Goal: Task Accomplishment & Management: Complete application form

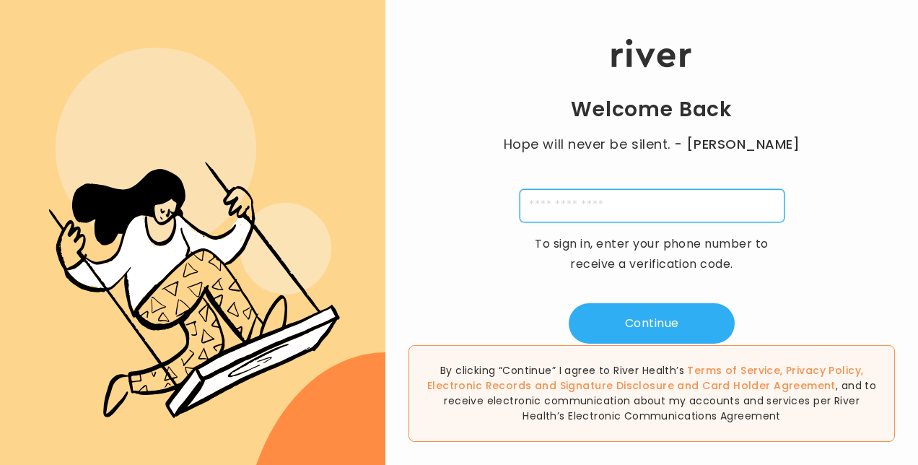
click at [622, 209] on input "tel" at bounding box center [652, 205] width 265 height 33
type input "**********"
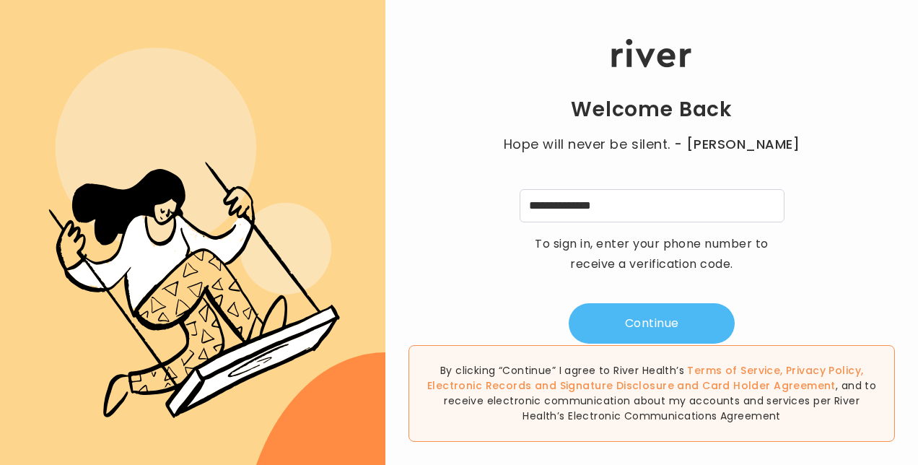
click at [629, 326] on button "Continue" at bounding box center [652, 323] width 166 height 40
type input "*"
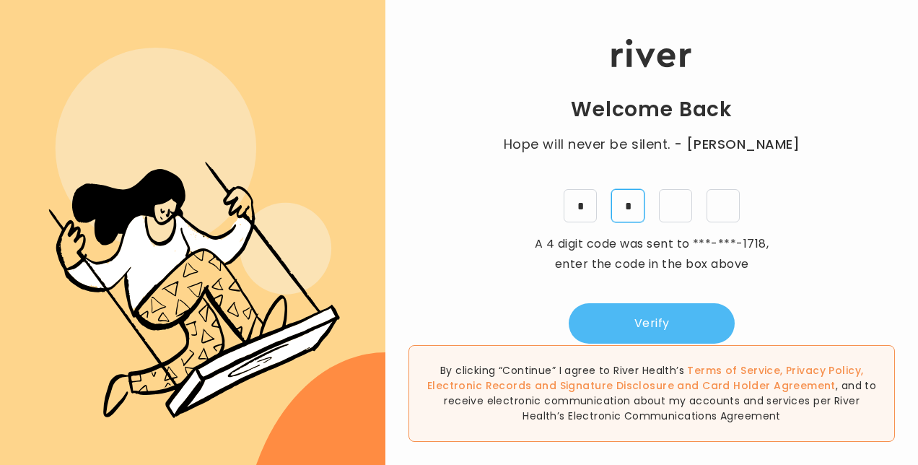
type input "*"
click at [629, 326] on button "Verify" at bounding box center [652, 323] width 166 height 40
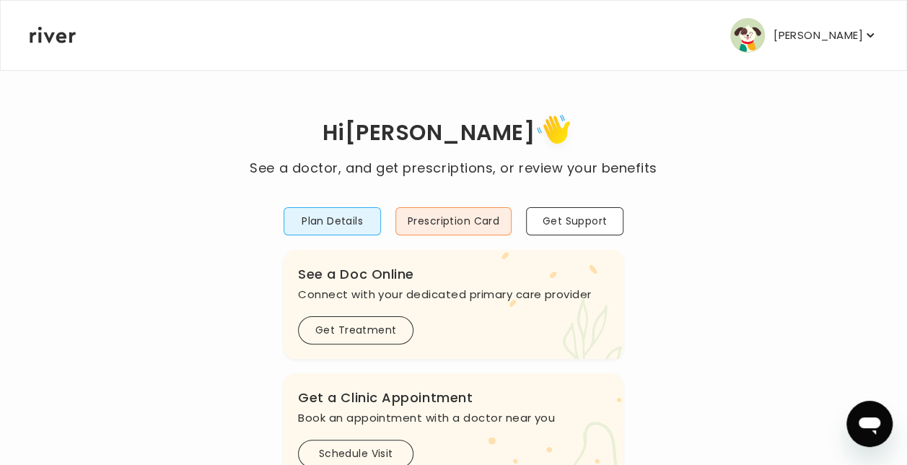
click at [836, 41] on p "[PERSON_NAME]" at bounding box center [819, 35] width 90 height 20
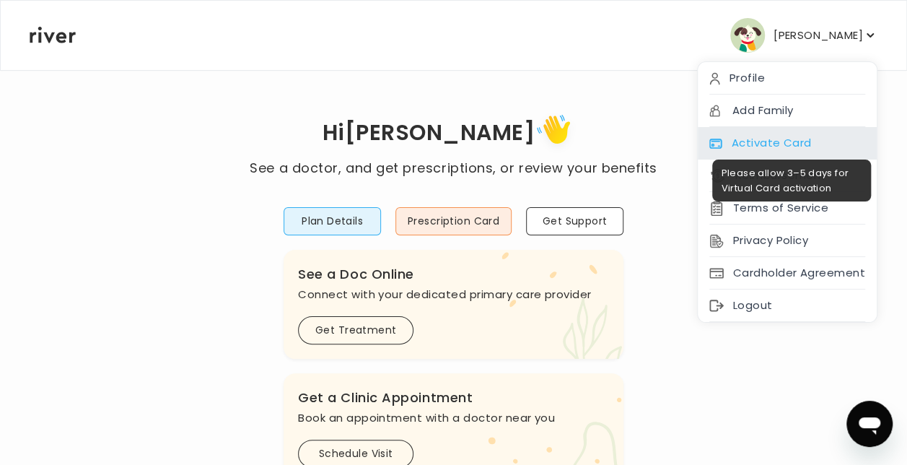
click at [798, 144] on div "Activate Card" at bounding box center [787, 143] width 179 height 32
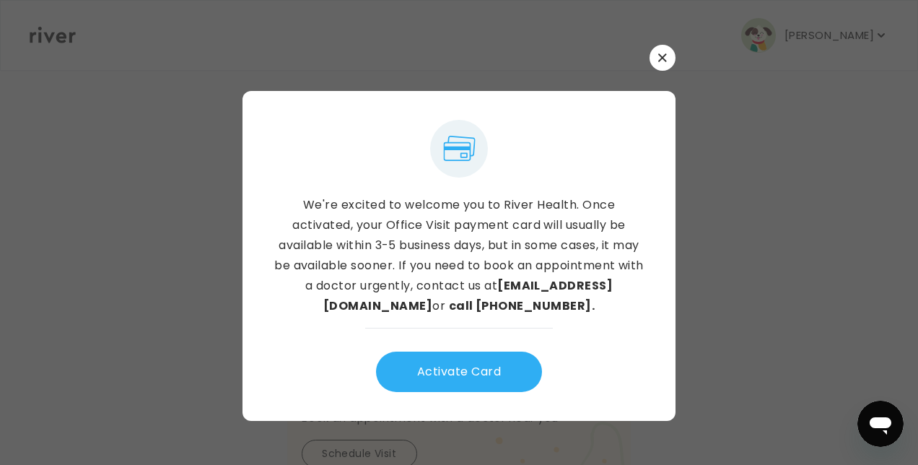
click at [798, 144] on div at bounding box center [459, 232] width 918 height 465
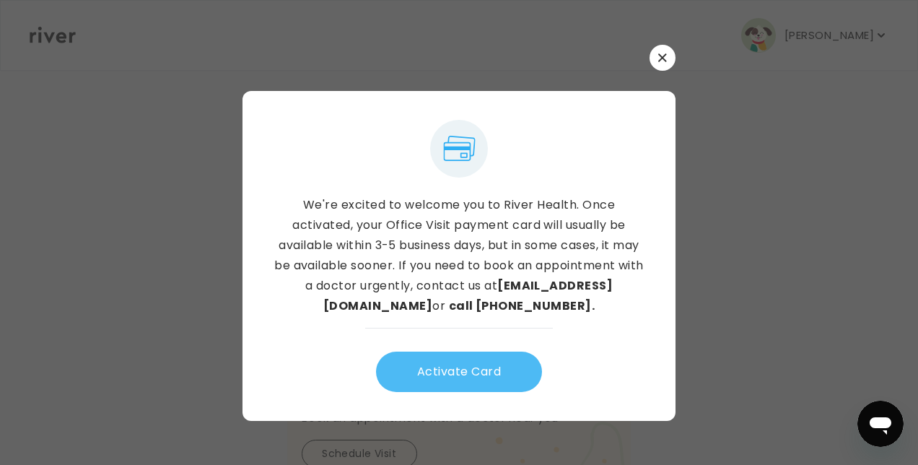
click at [446, 381] on button "Activate Card" at bounding box center [459, 372] width 166 height 40
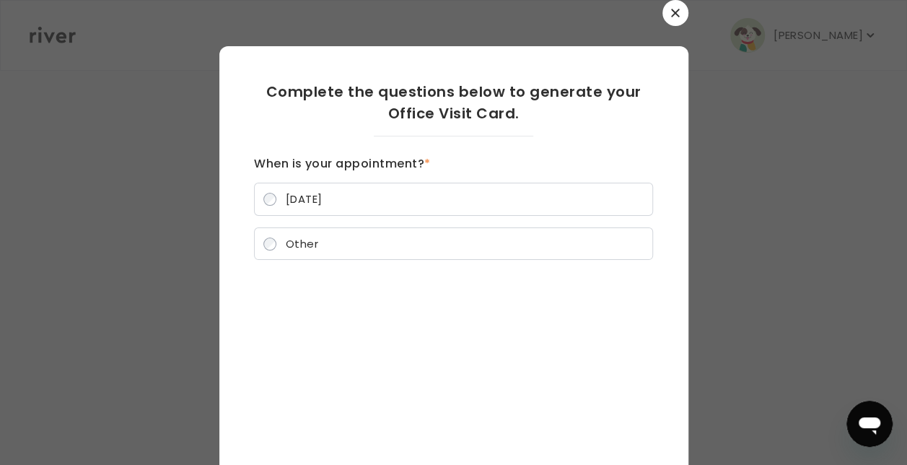
scroll to position [204, 0]
click at [528, 193] on label "[DATE]" at bounding box center [453, 199] width 399 height 33
click at [550, 362] on div "Complete the questions below to generate your Office Visit Card. When is your a…" at bounding box center [453, 273] width 399 height 384
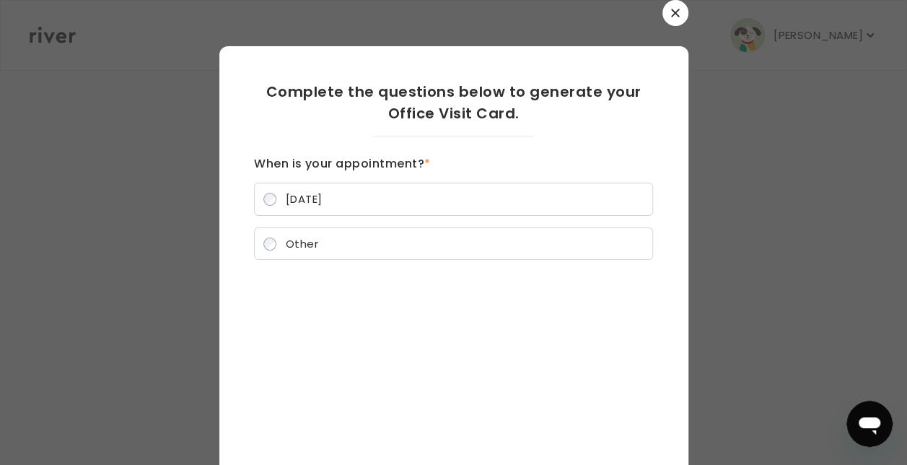
click at [452, 196] on label "[DATE]" at bounding box center [453, 199] width 399 height 33
click at [306, 191] on label "[DATE]" at bounding box center [453, 199] width 399 height 33
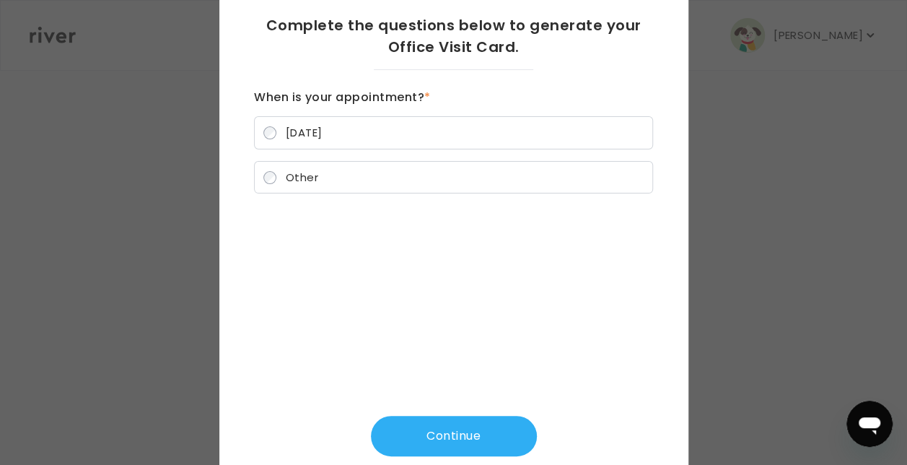
scroll to position [71, 0]
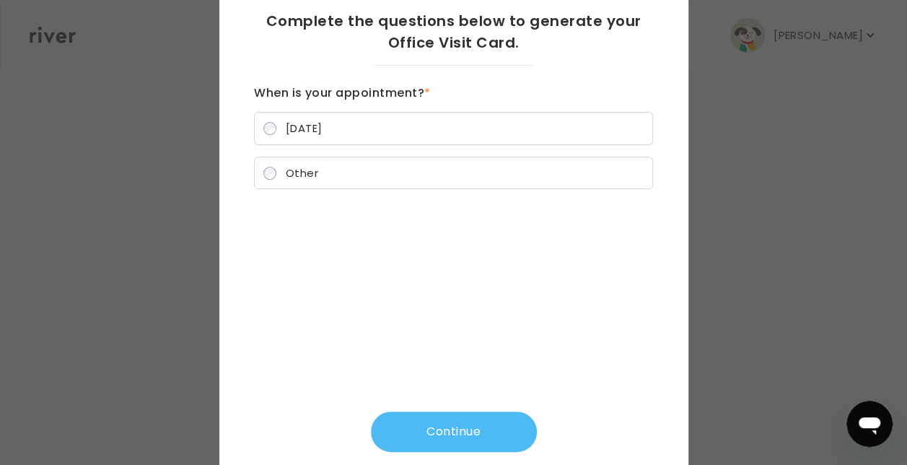
click at [494, 430] on button "Continue" at bounding box center [454, 431] width 166 height 40
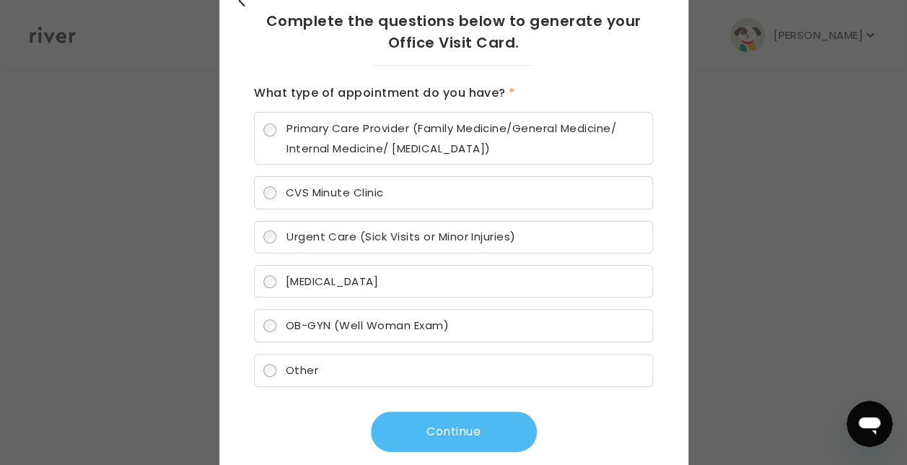
click at [440, 432] on button "Continue" at bounding box center [454, 431] width 166 height 40
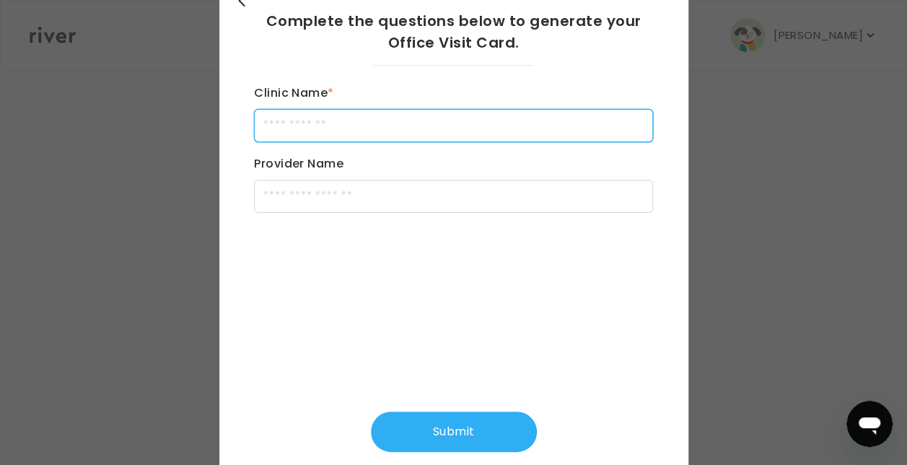
click at [473, 131] on input "Clinic Name *" at bounding box center [453, 125] width 399 height 33
type input "**********"
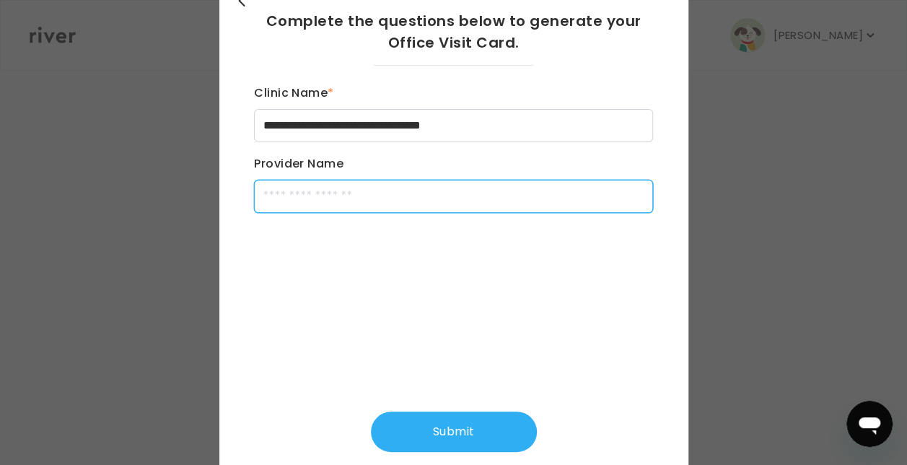
click at [410, 196] on input "Provider Name" at bounding box center [453, 196] width 399 height 33
type input "**********"
click at [271, 202] on input "**********" at bounding box center [453, 196] width 399 height 33
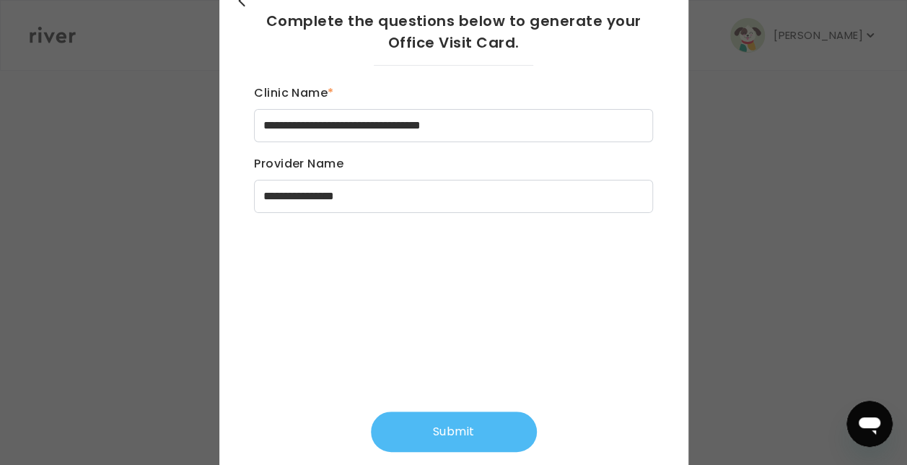
click at [394, 428] on button "Submit" at bounding box center [454, 431] width 166 height 40
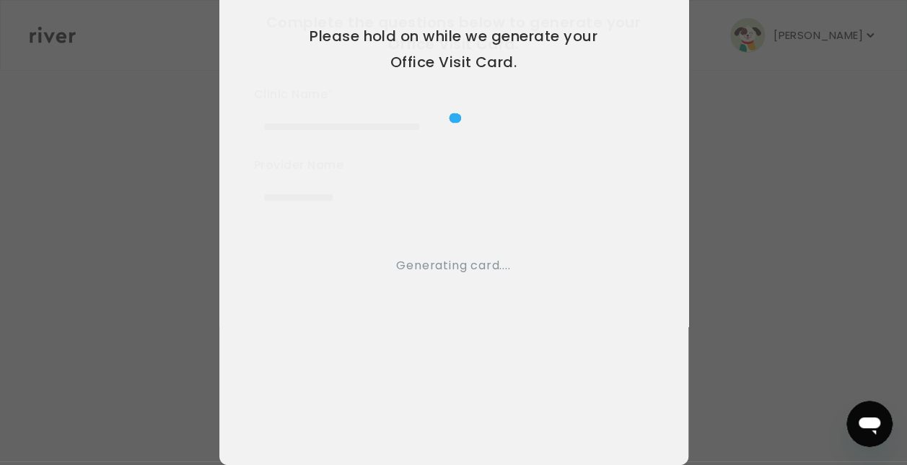
scroll to position [40, 0]
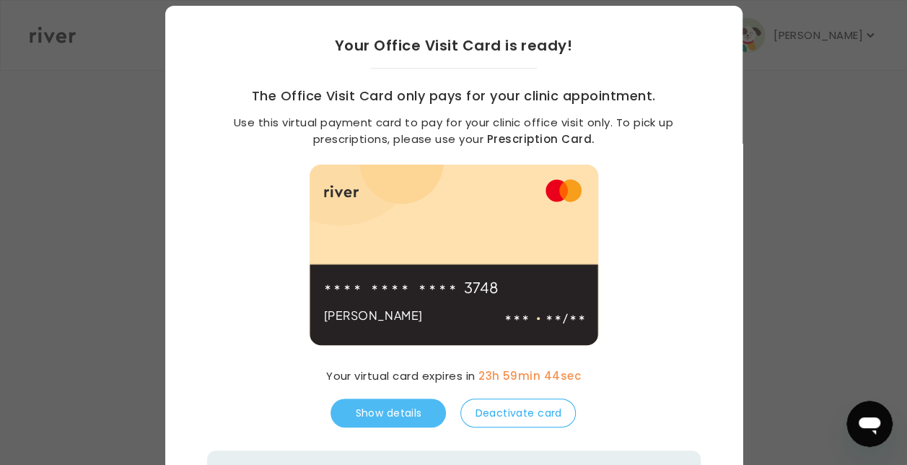
click at [406, 417] on button "Show details" at bounding box center [389, 412] width 116 height 29
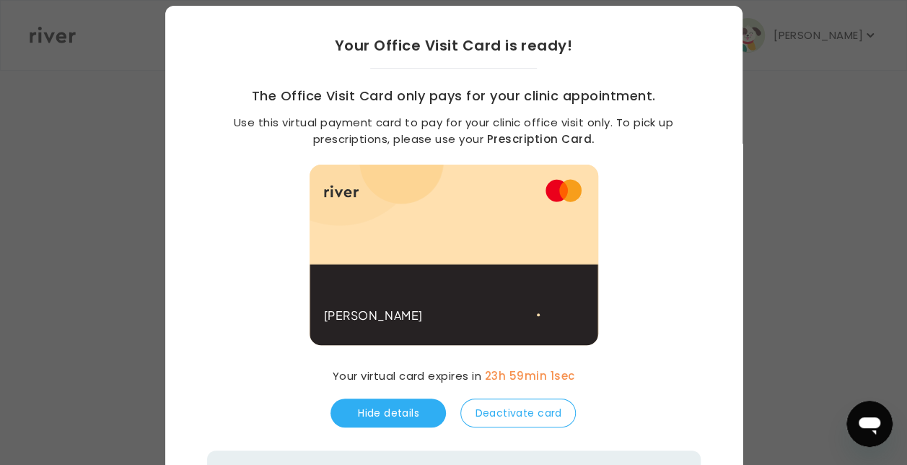
scroll to position [430, 0]
